Goal: Task Accomplishment & Management: Manage account settings

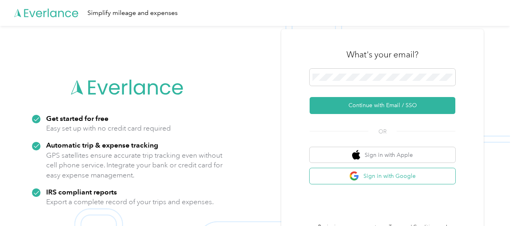
click at [385, 177] on button "Sign in with Google" at bounding box center [383, 177] width 146 height 16
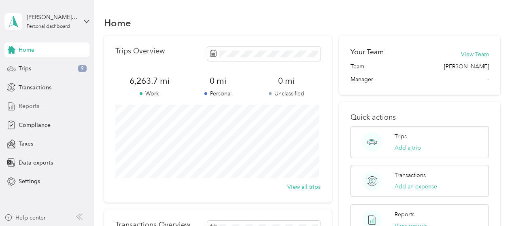
click at [43, 107] on div "Reports" at bounding box center [46, 106] width 85 height 15
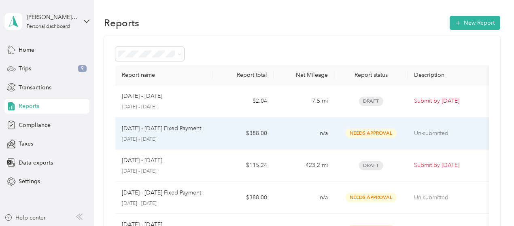
scroll to position [41, 0]
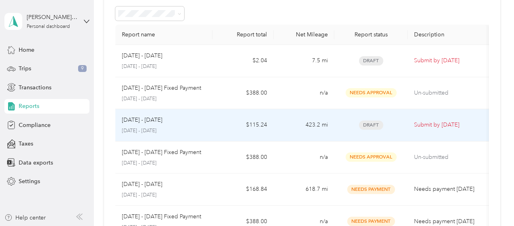
click at [191, 124] on div "Aug 1 - 31, 2025" at bounding box center [164, 120] width 85 height 9
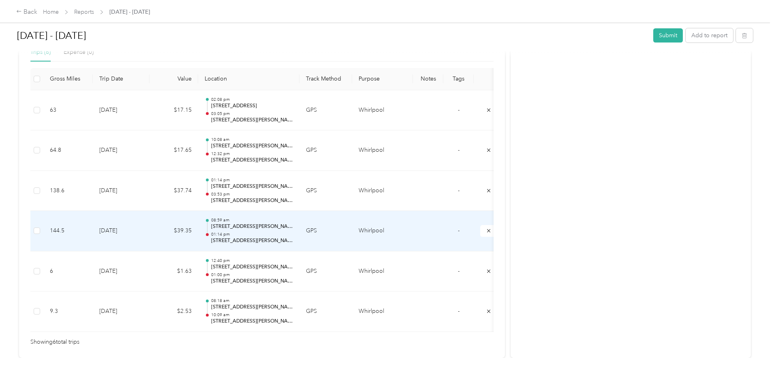
scroll to position [258, 0]
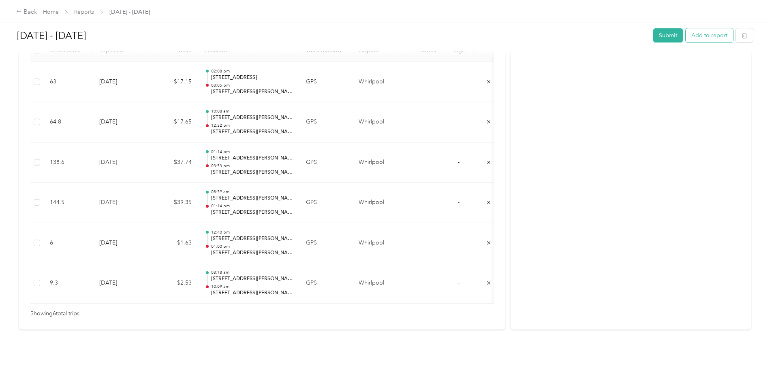
click at [514, 38] on button "Add to report" at bounding box center [708, 35] width 47 height 14
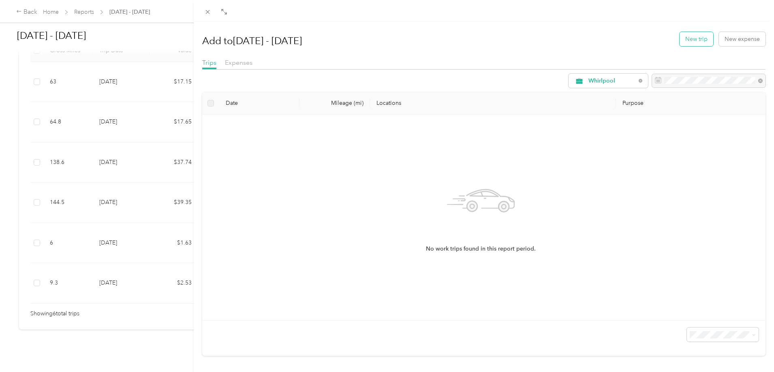
click at [514, 37] on button "New trip" at bounding box center [696, 39] width 34 height 14
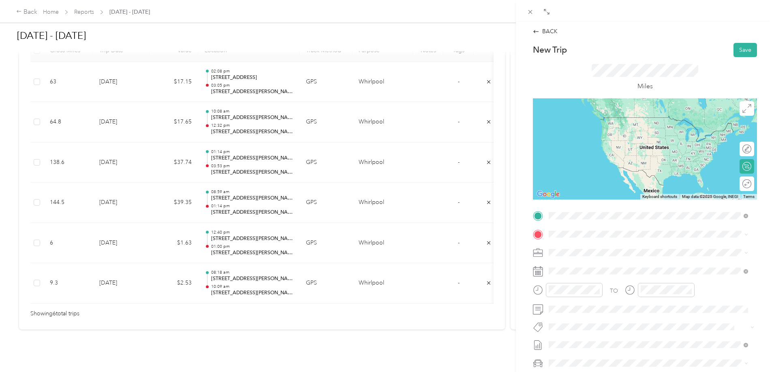
click at [514, 226] on li "4700 R Street Lincoln, Nebraska 68503, United States" at bounding box center [648, 245] width 205 height 17
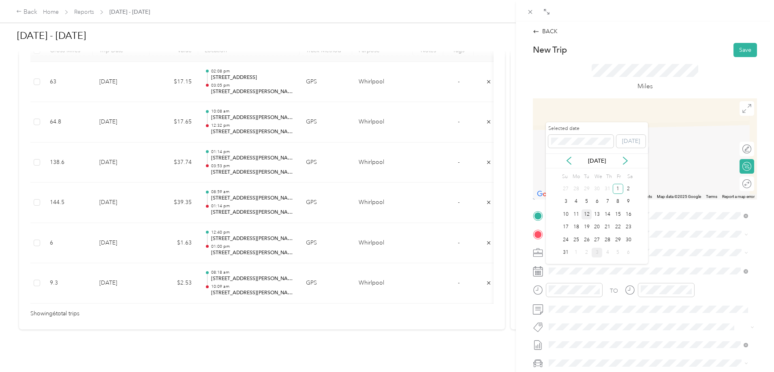
click at [514, 215] on div "12" at bounding box center [586, 214] width 11 height 10
click at [514, 226] on div "3120 Katelyn Lane Lincoln, Nebraska 68516, United States" at bounding box center [648, 261] width 194 height 11
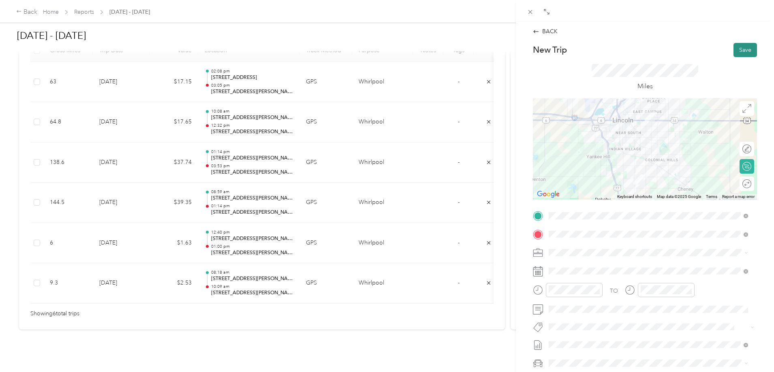
click at [514, 46] on button "Save" at bounding box center [744, 50] width 23 height 14
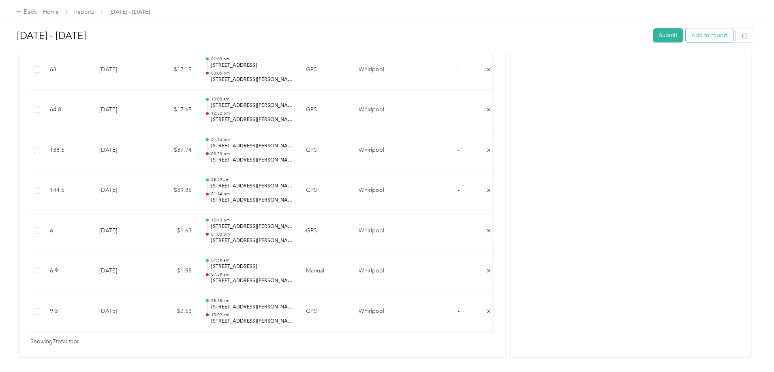
click at [514, 35] on button "Add to report" at bounding box center [708, 35] width 47 height 14
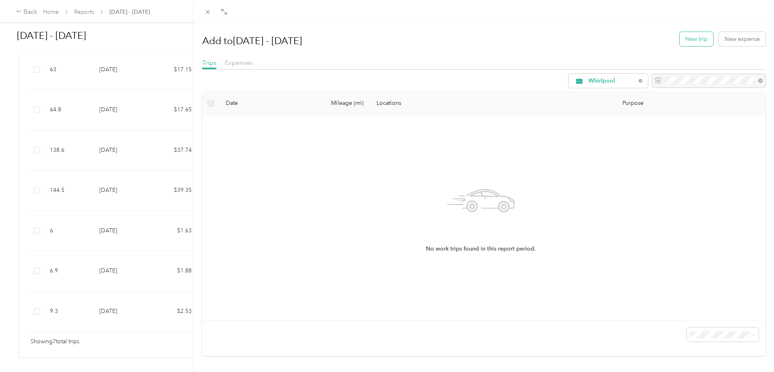
click at [514, 38] on button "New trip" at bounding box center [696, 39] width 34 height 14
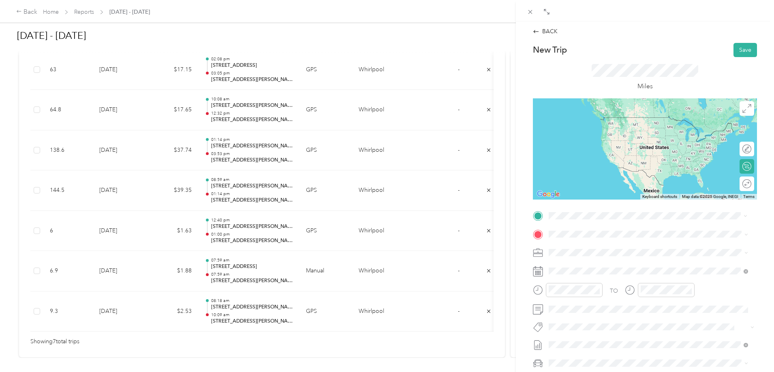
click at [514, 226] on span "3120 Katelyn Lane Lincoln, Nebraska 68516, United States" at bounding box center [627, 244] width 126 height 7
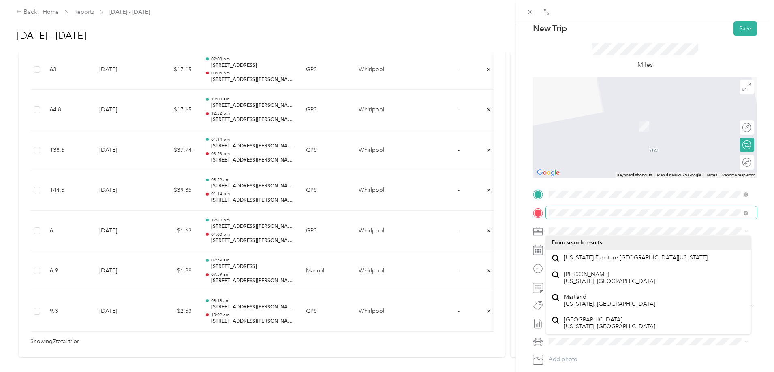
scroll to position [41, 0]
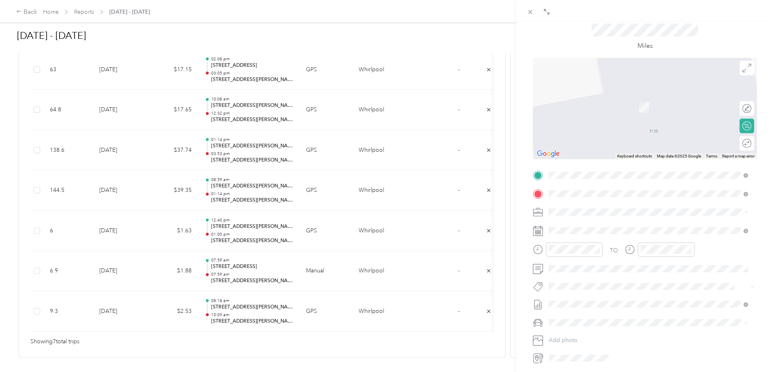
click at [514, 226] on span "700 South 72nd Street Omaha, Nebraska 68114, United States" at bounding box center [604, 223] width 81 height 7
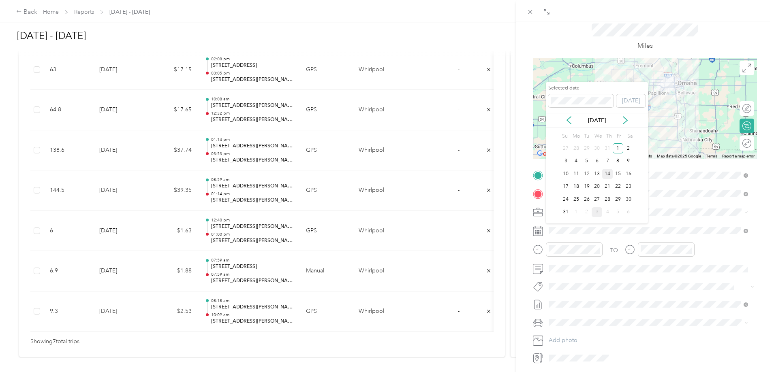
click at [514, 178] on div "14" at bounding box center [607, 174] width 11 height 10
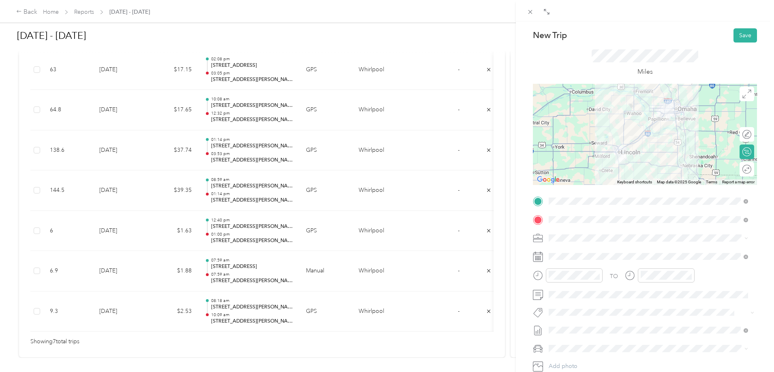
scroll to position [0, 0]
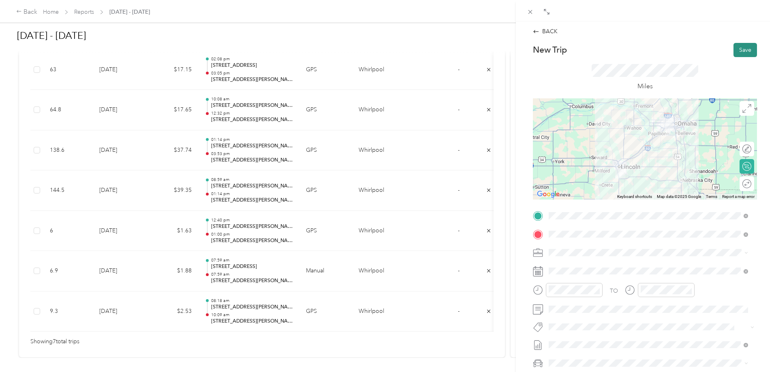
click at [514, 47] on button "Save" at bounding box center [744, 50] width 23 height 14
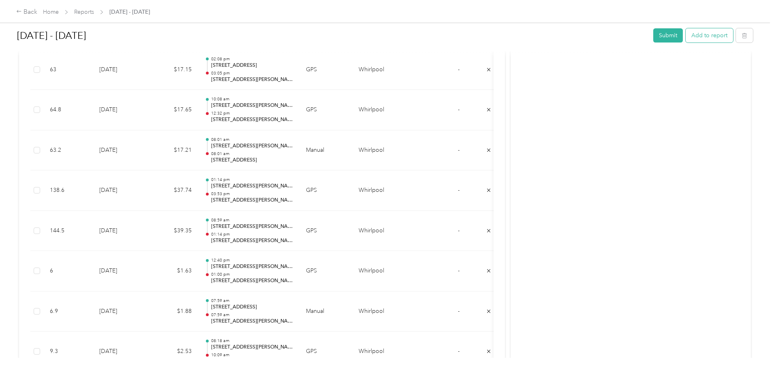
click at [514, 39] on button "Add to report" at bounding box center [708, 35] width 47 height 14
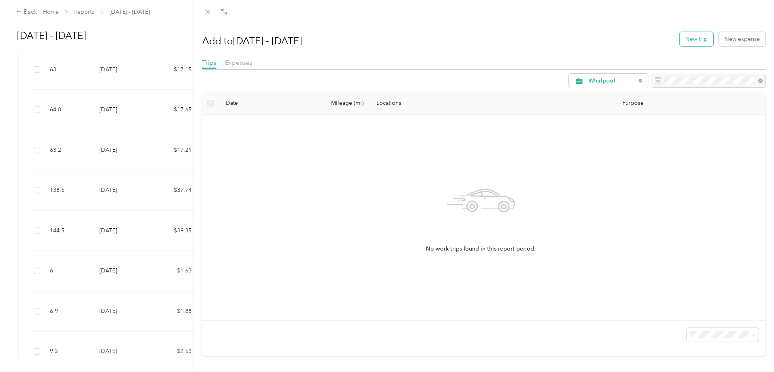
click at [514, 35] on button "New trip" at bounding box center [696, 39] width 34 height 14
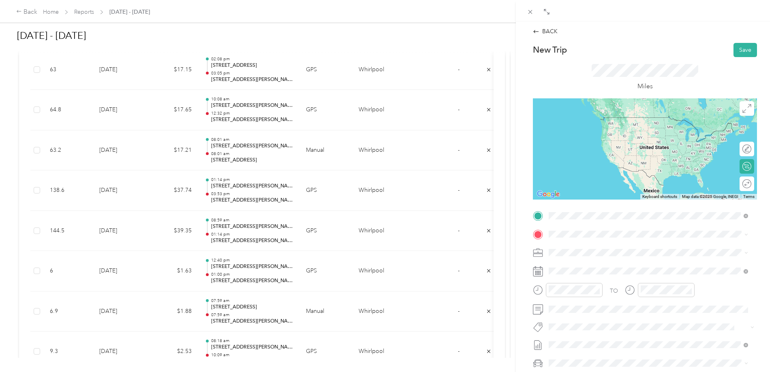
click at [514, 226] on span "700 South 72nd Street Omaha, Nebraska 68114, United States" at bounding box center [604, 244] width 81 height 7
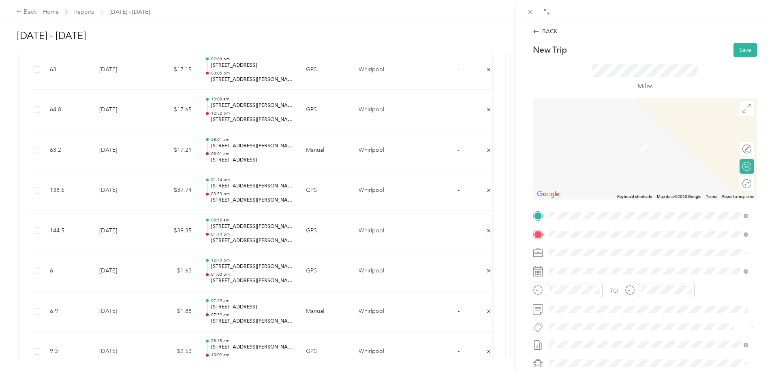
click at [514, 226] on span "3120 Katelyn Lane Lincoln, Nebraska 68516, United States" at bounding box center [627, 263] width 126 height 7
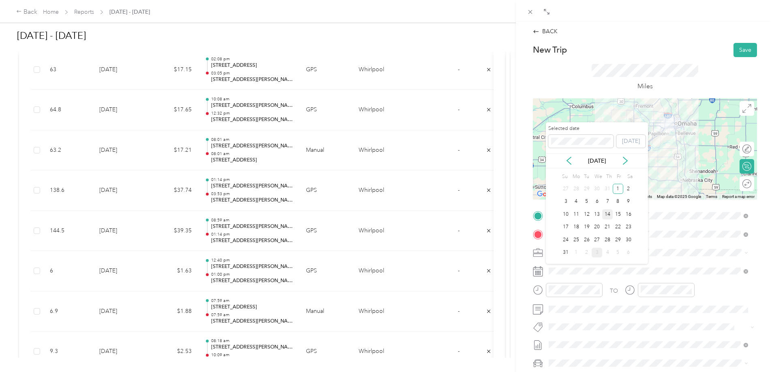
click at [514, 218] on div "14" at bounding box center [607, 214] width 11 height 10
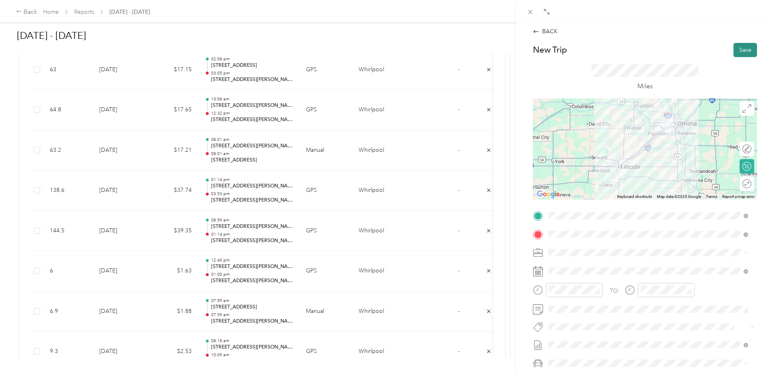
click at [514, 49] on button "Save" at bounding box center [744, 50] width 23 height 14
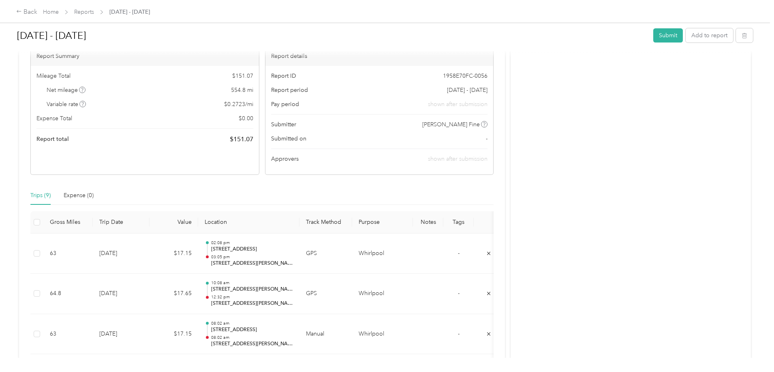
scroll to position [54, 0]
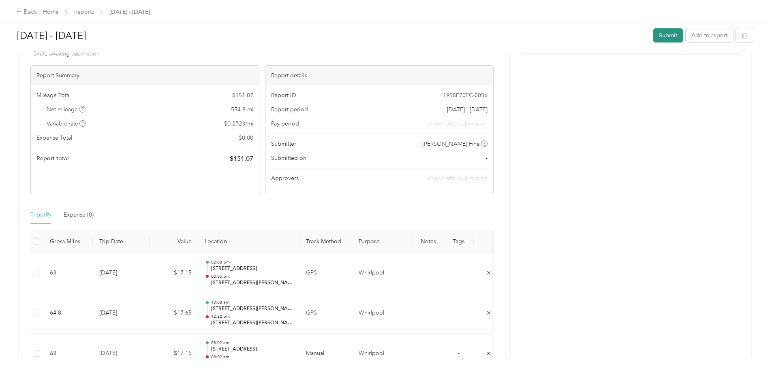
click at [514, 34] on button "Submit" at bounding box center [668, 35] width 30 height 14
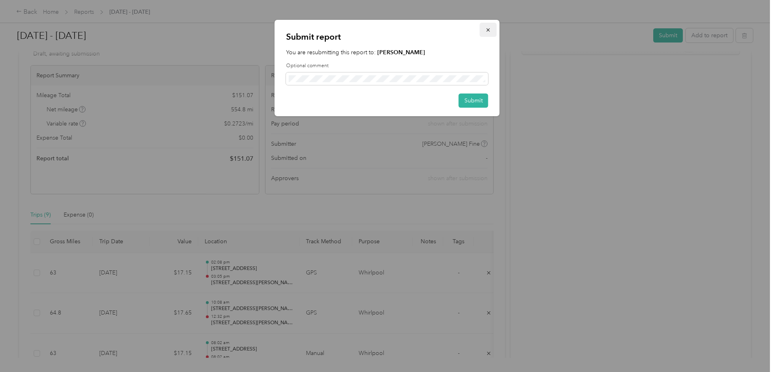
click at [491, 31] on button "button" at bounding box center [488, 30] width 17 height 14
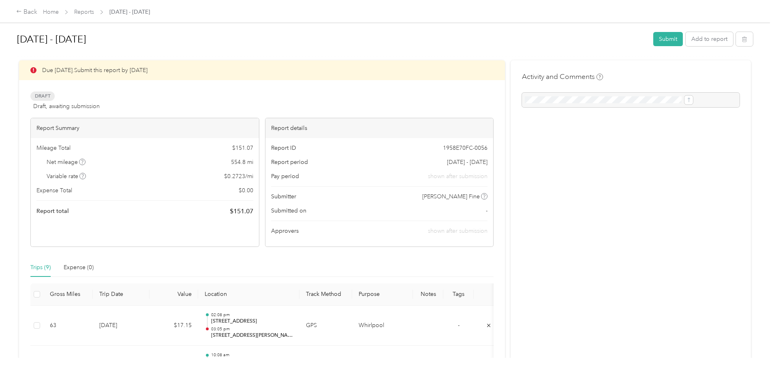
scroll to position [0, 0]
click at [514, 42] on button "Submit" at bounding box center [668, 41] width 30 height 14
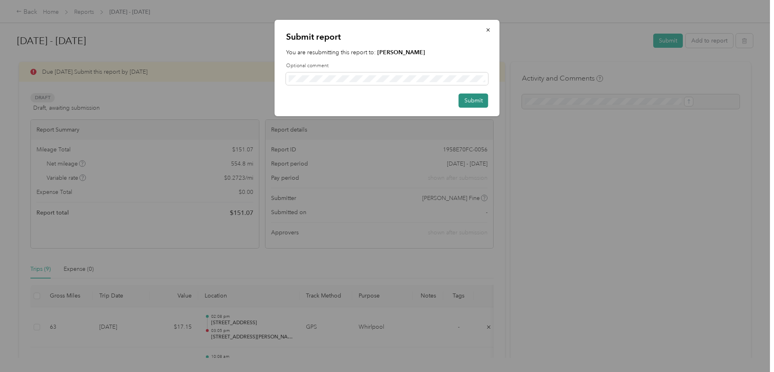
click at [469, 100] on button "Submit" at bounding box center [474, 101] width 30 height 14
